Goal: Information Seeking & Learning: Learn about a topic

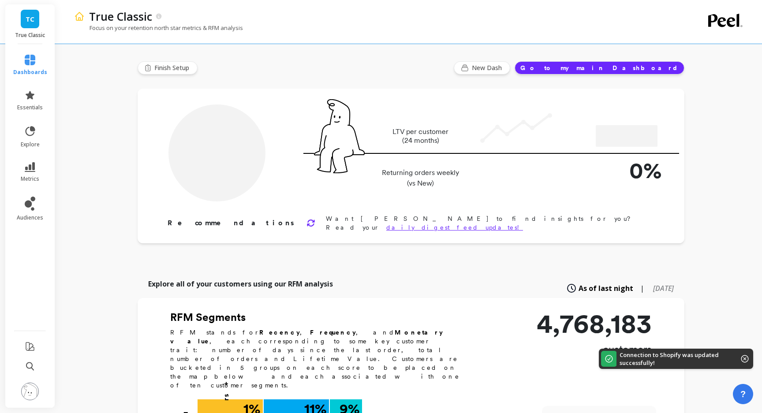
type input "Champions"
type input "431679"
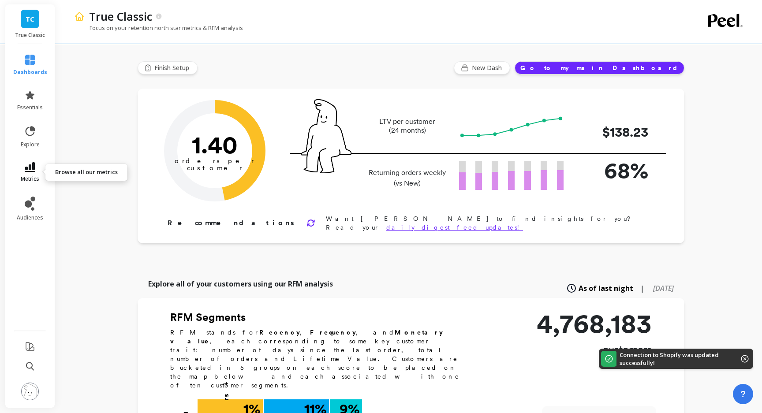
click at [34, 172] on icon at bounding box center [30, 167] width 11 height 10
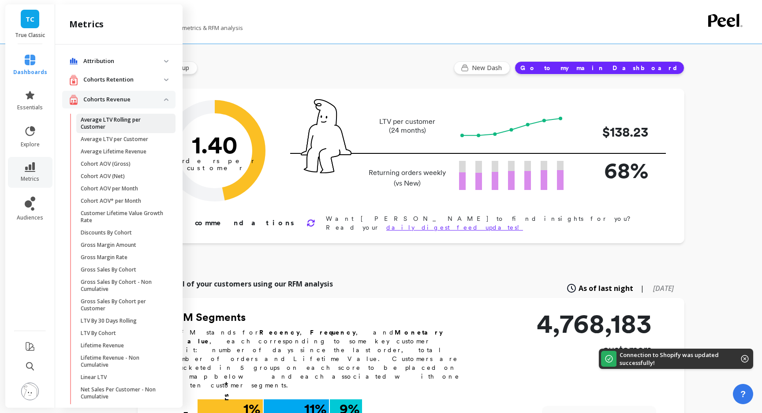
click at [101, 125] on p "Average LTV Rolling per Customer" at bounding box center [123, 123] width 84 height 14
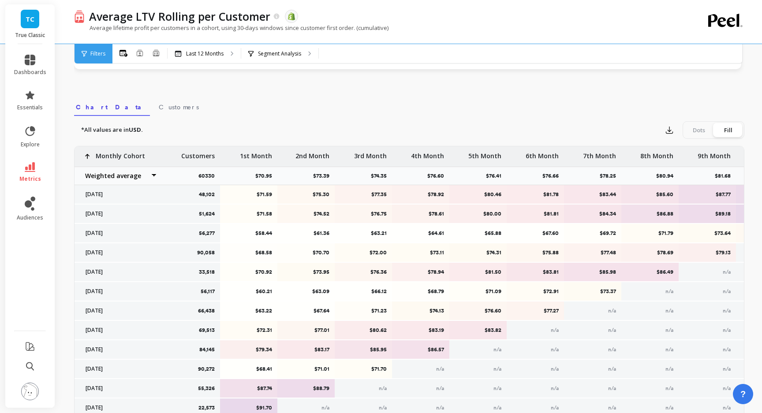
scroll to position [307, 0]
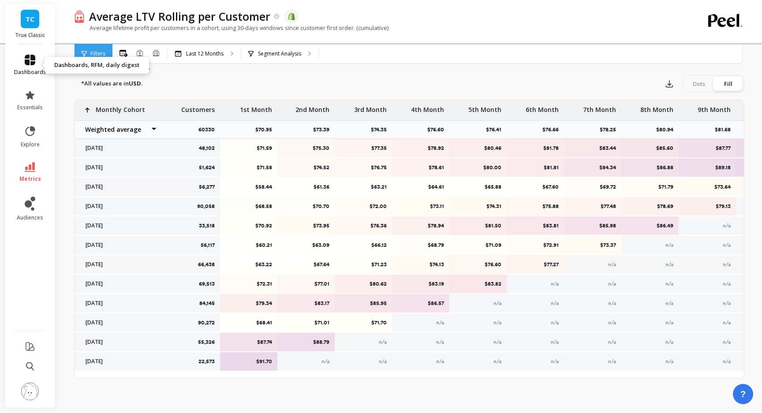
click at [33, 70] on span "dashboards" at bounding box center [30, 72] width 32 height 7
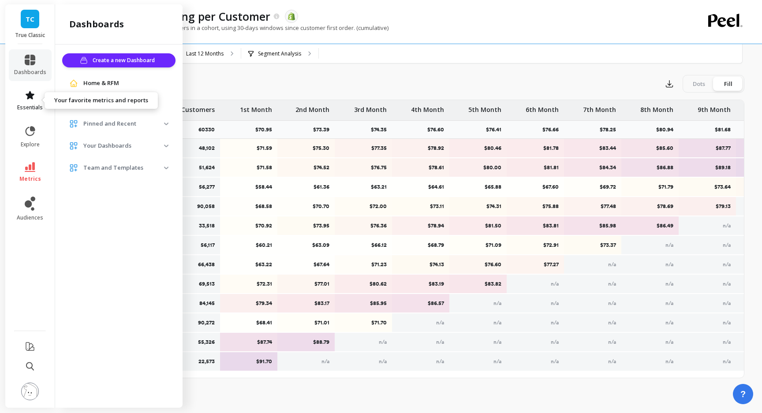
click at [30, 94] on icon at bounding box center [30, 95] width 9 height 8
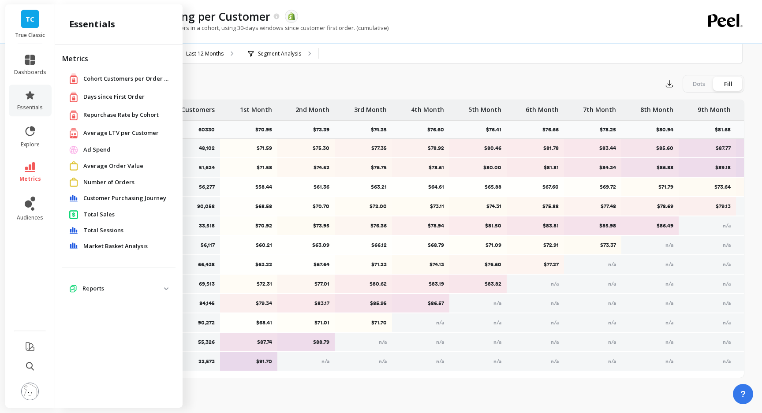
click at [143, 117] on span "Repurchase Rate by Cohort" at bounding box center [120, 115] width 75 height 9
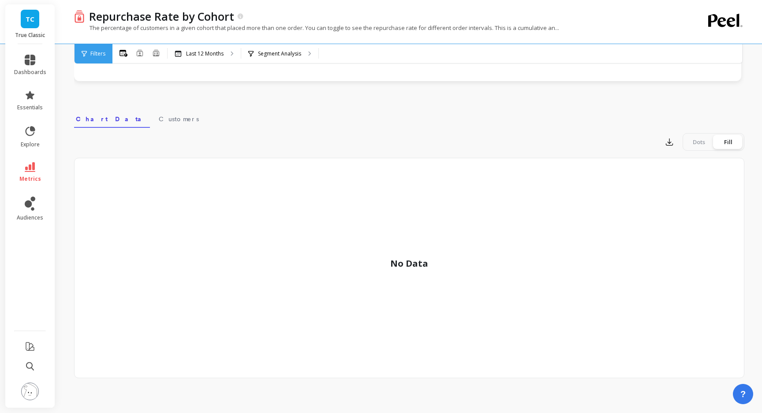
scroll to position [86, 0]
click at [31, 103] on link "essentials" at bounding box center [30, 100] width 32 height 21
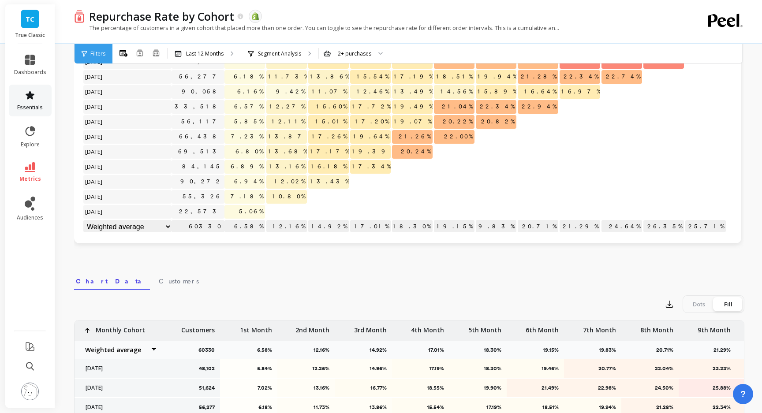
scroll to position [306, 0]
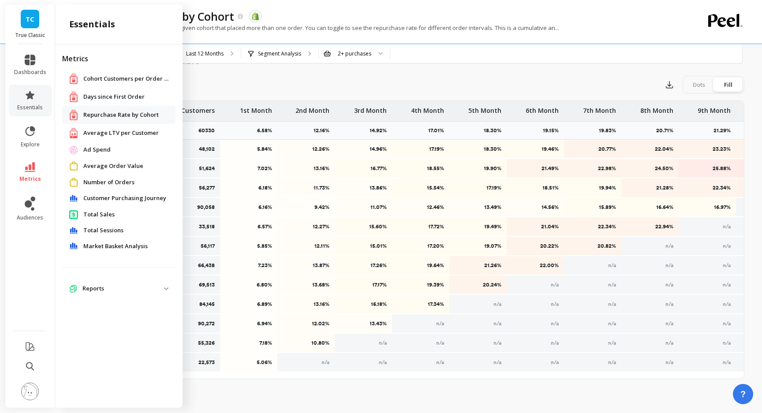
click at [118, 133] on span "Average LTV per Customer" at bounding box center [120, 133] width 75 height 9
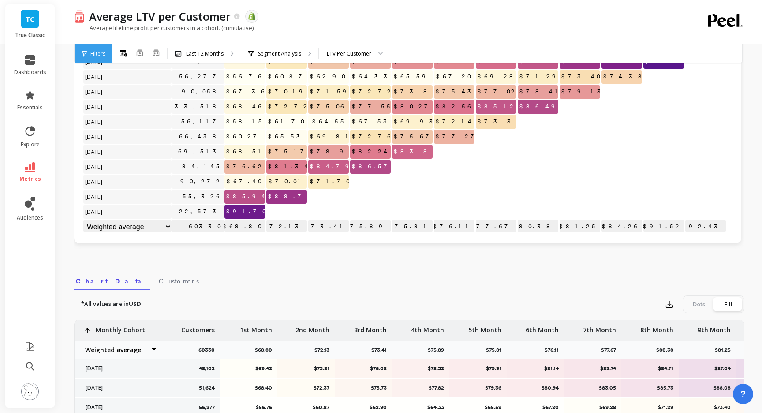
scroll to position [306, 0]
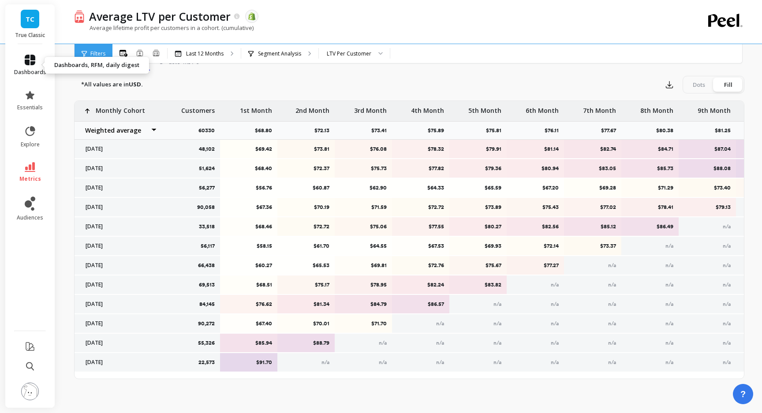
click at [31, 72] on span "dashboards" at bounding box center [30, 72] width 32 height 7
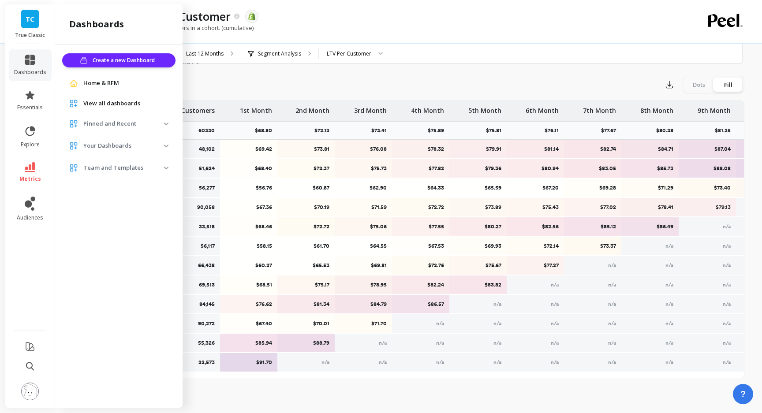
click at [123, 83] on link "Home & RFM" at bounding box center [125, 83] width 85 height 9
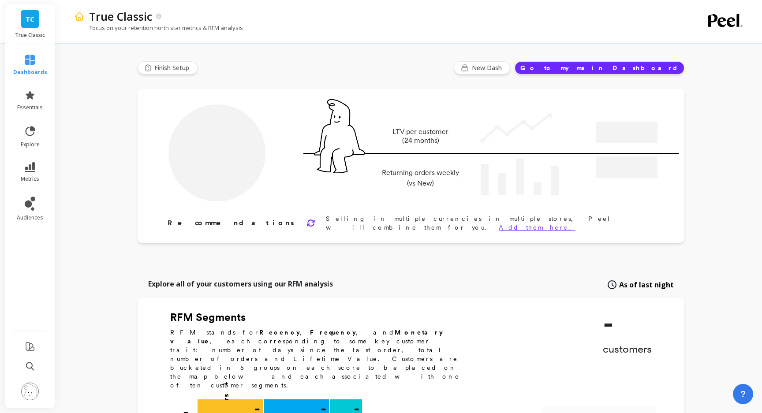
type input "Champions"
type input "431679"
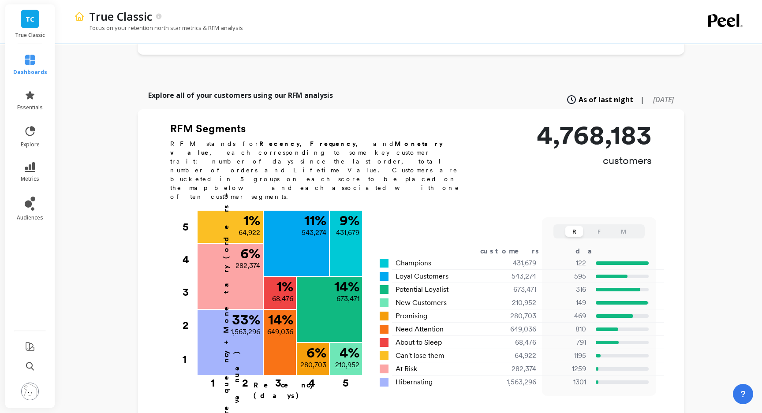
scroll to position [206, 0]
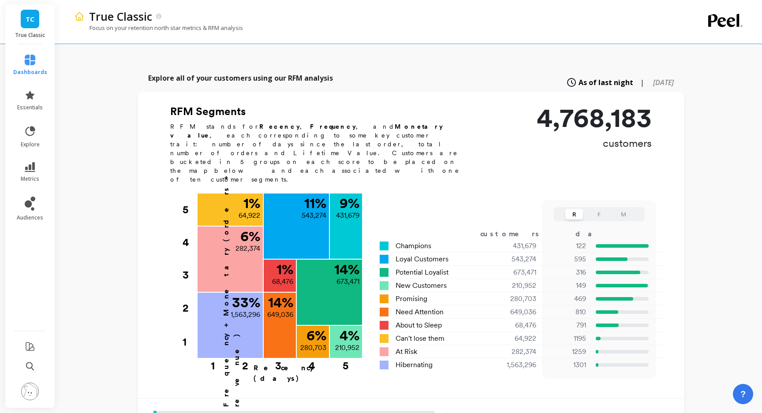
click at [740, 198] on div "True Classic Focus on your retention north star metrics & RFM analysis Finish S…" at bounding box center [411, 270] width 702 height 952
click at [23, 105] on span "essentials" at bounding box center [30, 107] width 26 height 7
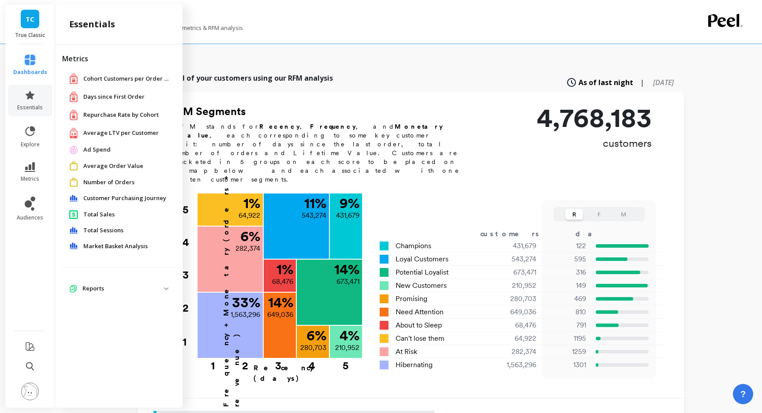
click at [99, 136] on span "Average LTV per Customer" at bounding box center [120, 133] width 75 height 9
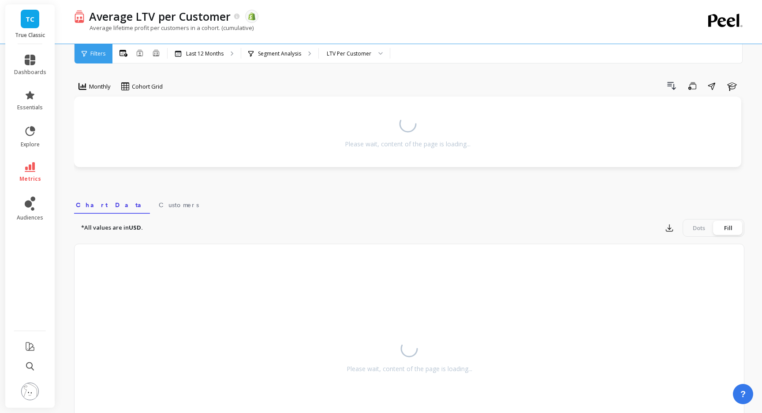
click at [34, 19] on link "TC" at bounding box center [30, 19] width 19 height 19
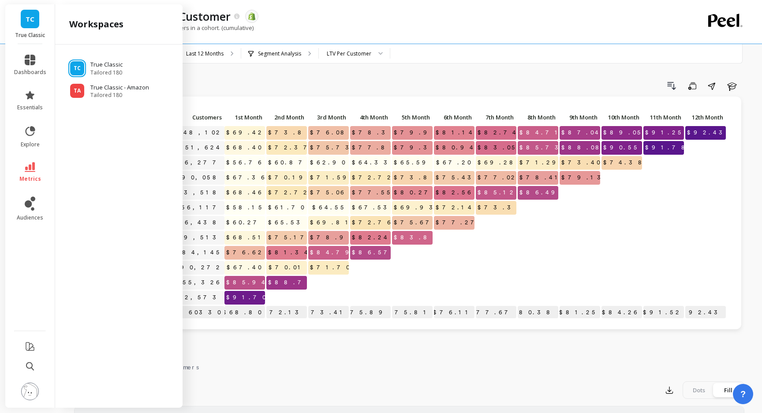
click at [234, 87] on div "Drill Down Save Share Learn" at bounding box center [457, 86] width 576 height 14
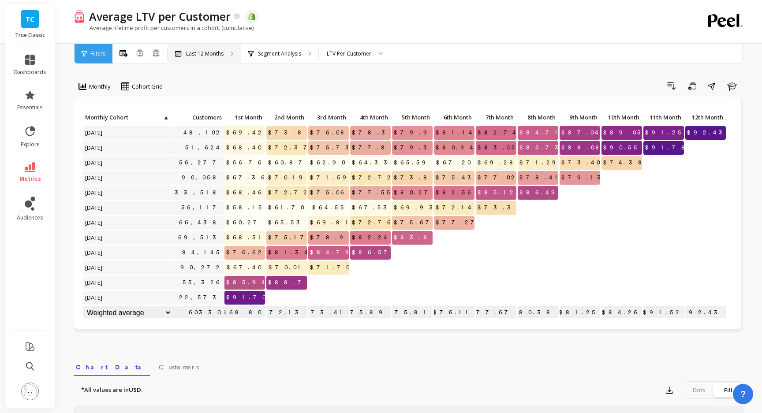
click at [220, 59] on div "Last 12 Months" at bounding box center [204, 53] width 73 height 19
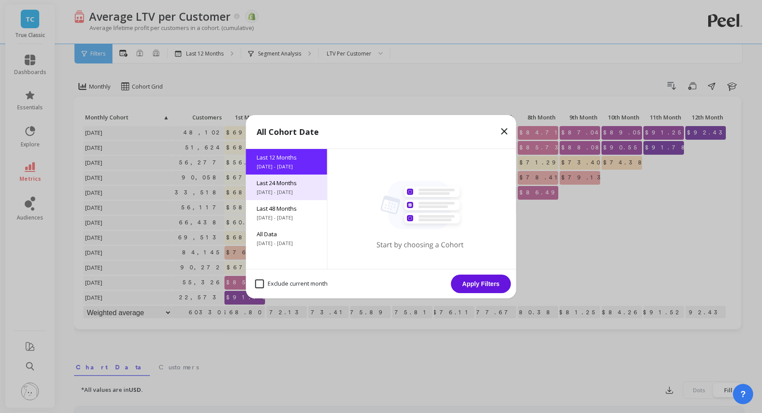
click at [273, 187] on span "Last 24 Months" at bounding box center [287, 183] width 60 height 8
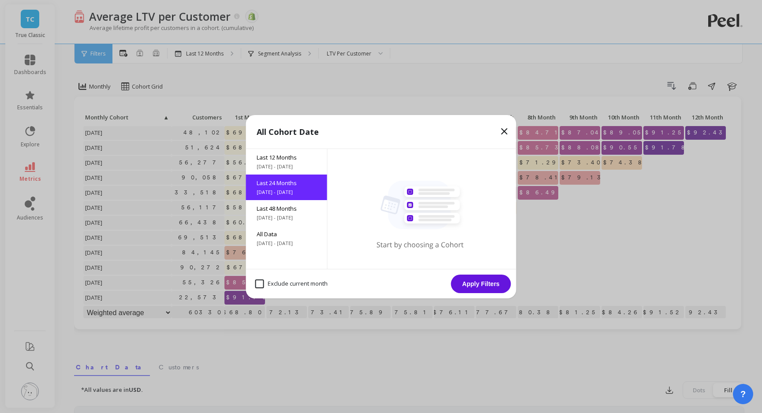
click at [469, 283] on button "Apply Filters" at bounding box center [481, 284] width 60 height 19
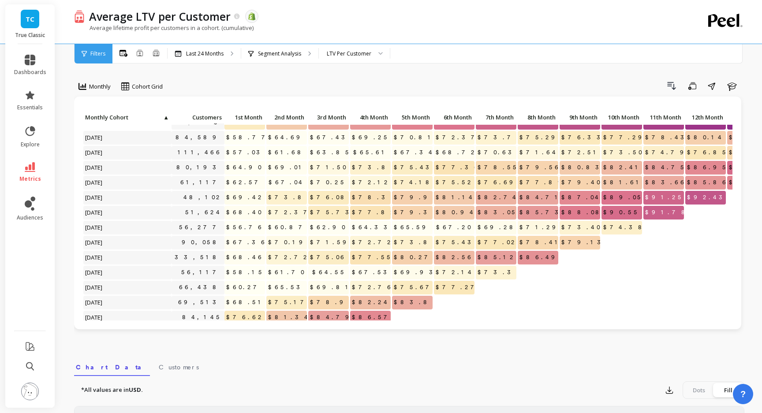
scroll to position [180, 0]
